Goal: Transaction & Acquisition: Purchase product/service

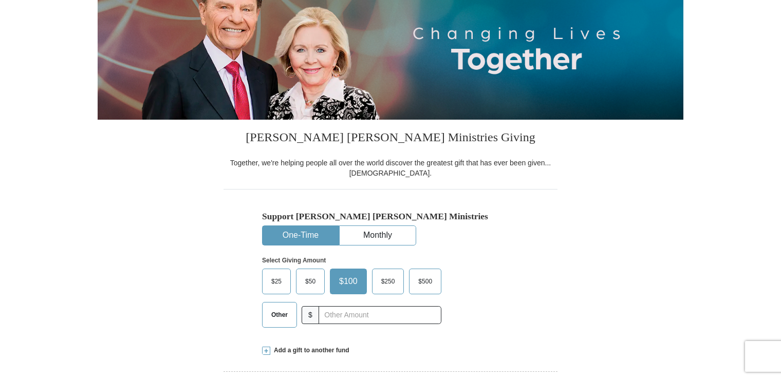
scroll to position [155, 0]
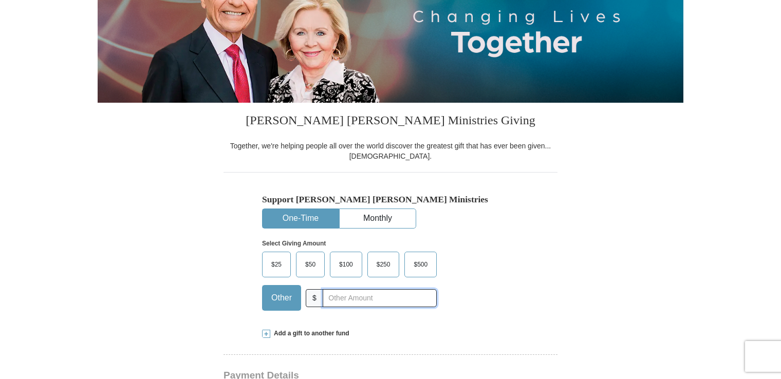
click at [339, 295] on input "text" at bounding box center [380, 298] width 114 height 18
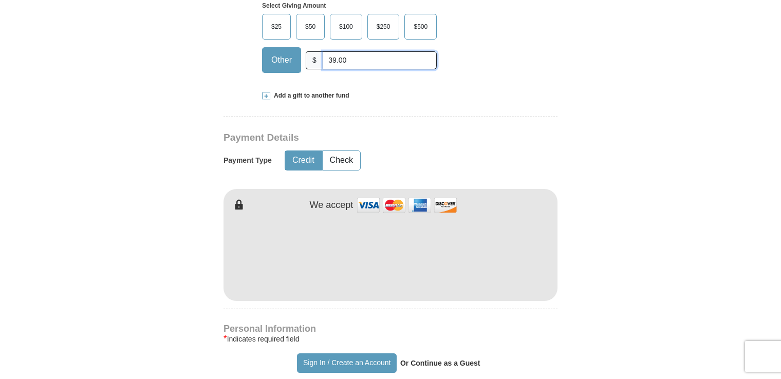
scroll to position [408, 0]
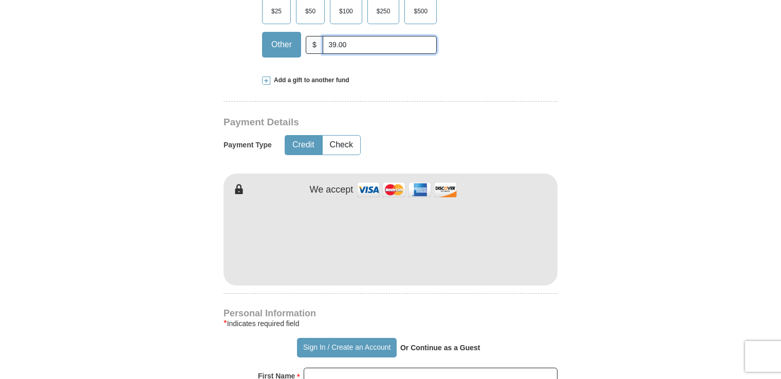
type input "39.00"
click at [335, 376] on input "First Name *" at bounding box center [431, 376] width 254 height 17
type input "[PERSON_NAME]"
type input "[PERSON_NAME][EMAIL_ADDRESS][PERSON_NAME][DOMAIN_NAME]"
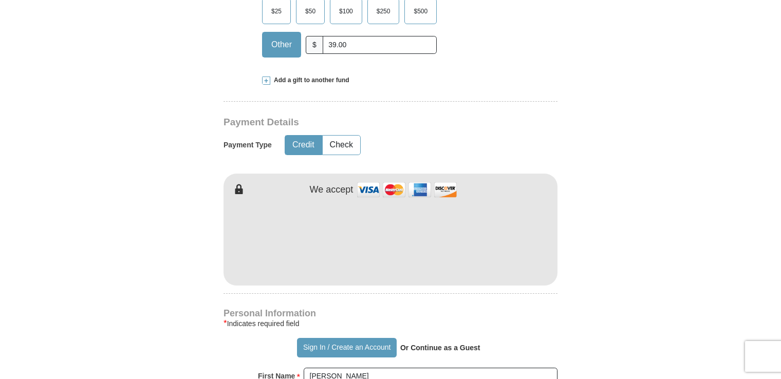
type input "[STREET_ADDRESS]"
type input "Apt. 325"
type input "[GEOGRAPHIC_DATA]"
select select "FL"
type input "33614"
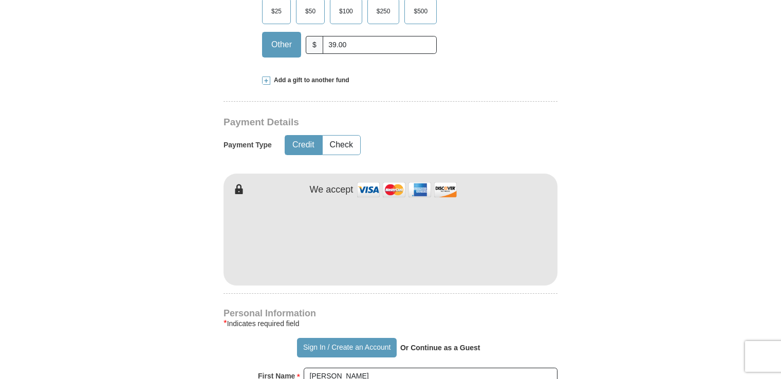
type input "8134605017"
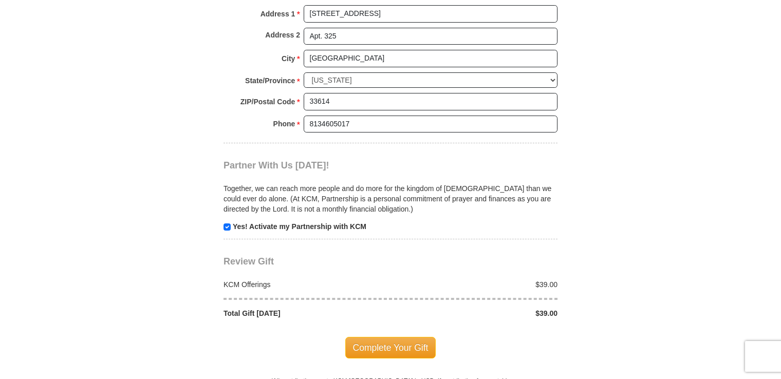
scroll to position [903, 0]
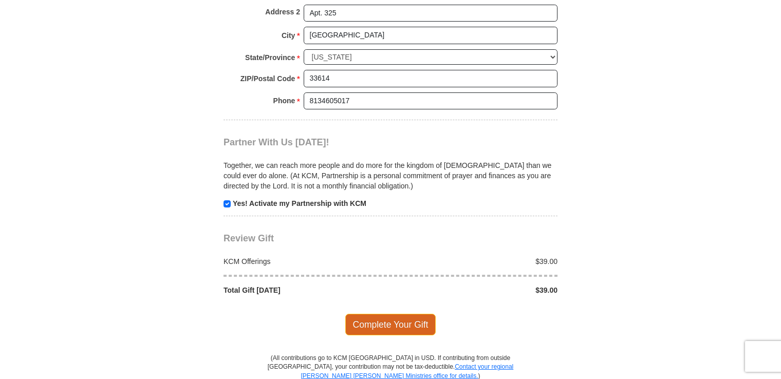
click at [380, 317] on span "Complete Your Gift" at bounding box center [390, 325] width 91 height 22
